Goal: Information Seeking & Learning: Learn about a topic

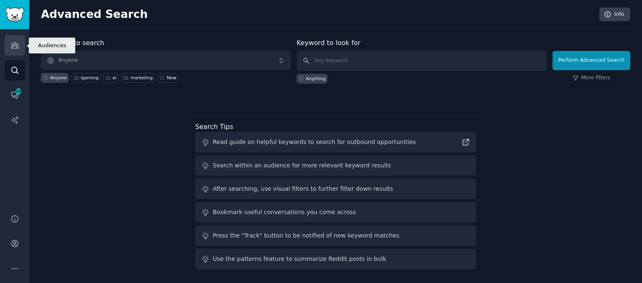
click at [12, 47] on icon "Sidebar" at bounding box center [14, 45] width 9 height 9
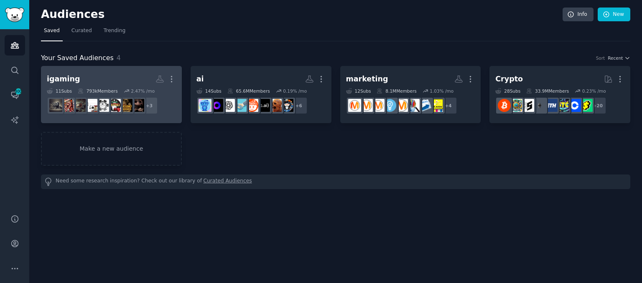
click at [116, 76] on h2 "igaming More" at bounding box center [111, 79] width 129 height 15
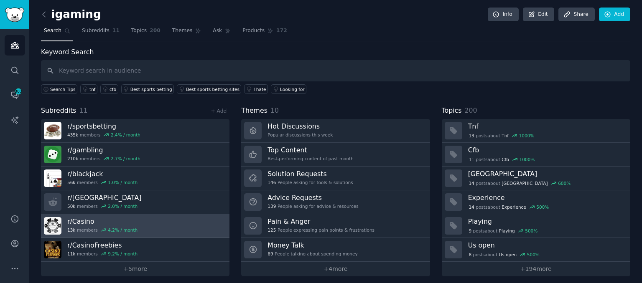
scroll to position [3, 0]
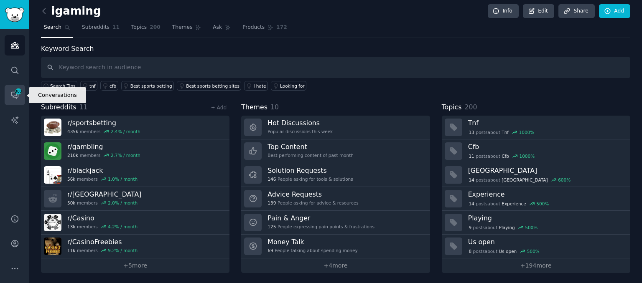
click at [10, 97] on icon "Sidebar" at bounding box center [14, 95] width 9 height 9
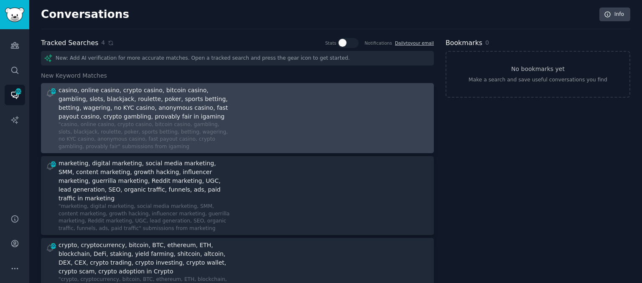
click at [238, 114] on div "100 casino, online casino, crypto casino, bitcoin casino, gambling, slots, blac…" at bounding box center [237, 118] width 387 height 64
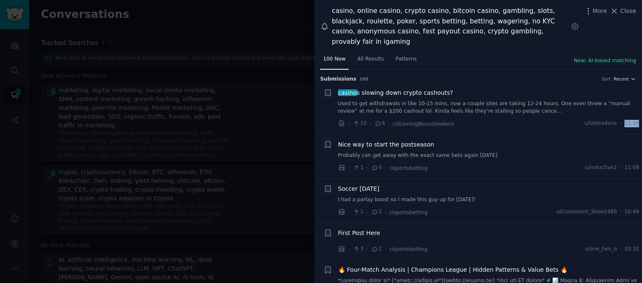
drag, startPoint x: 622, startPoint y: 111, endPoint x: 639, endPoint y: 112, distance: 17.6
click at [639, 112] on li "+ casino s slowing down crypto cashouts? Used to get withdrawals in like 10-15 …" at bounding box center [478, 108] width 328 height 51
drag, startPoint x: 627, startPoint y: 164, endPoint x: 641, endPoint y: 162, distance: 14.3
click at [641, 162] on div "Submission s 100 Sort Recent + casino s slowing down crypto cashouts? Used to g…" at bounding box center [478, 177] width 328 height 214
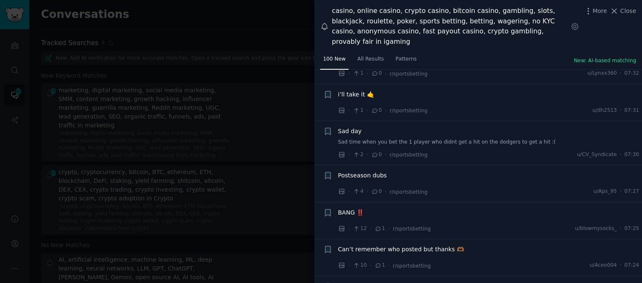
scroll to position [1237, 0]
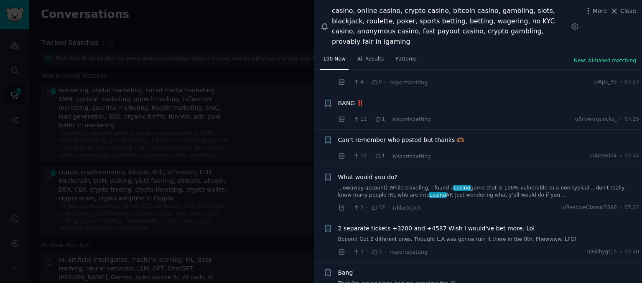
click at [490, 185] on link "...owaway account) While traveling, I found a casino game that is 100% vulnerab…" at bounding box center [488, 192] width 301 height 15
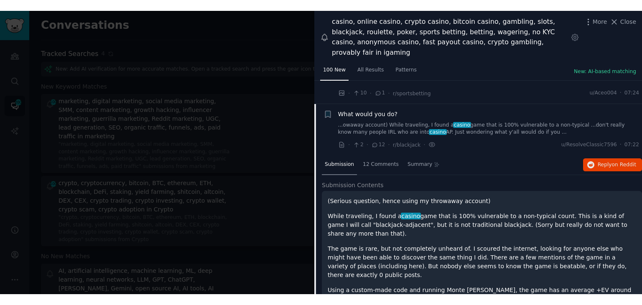
scroll to position [1311, 0]
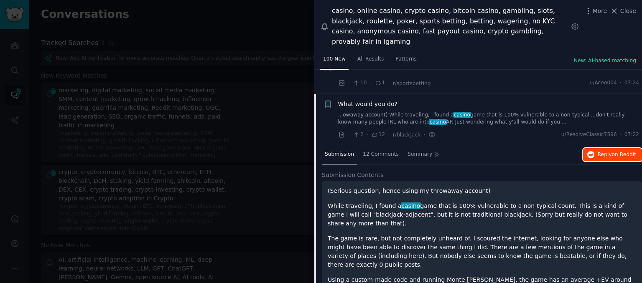
click at [613, 148] on button "Reply on Reddit" at bounding box center [612, 154] width 59 height 13
